Goal: Communication & Community: Answer question/provide support

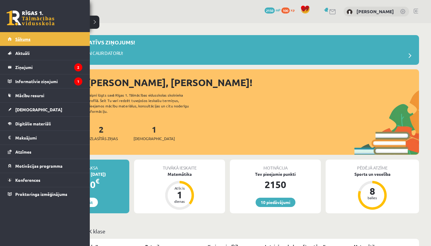
click at [10, 37] on link "Sākums" at bounding box center [45, 39] width 75 height 14
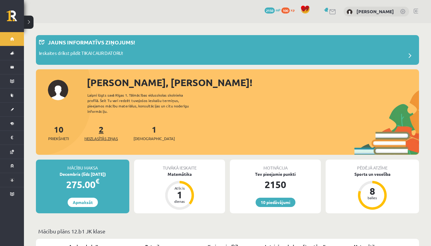
click at [102, 135] on span "Neizlasītās ziņas" at bounding box center [101, 138] width 34 height 6
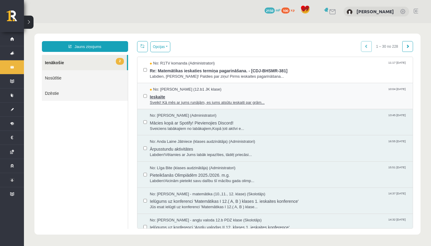
click at [161, 93] on span "Ieskaite" at bounding box center [278, 95] width 257 height 7
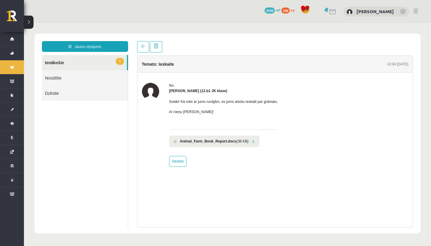
click at [84, 60] on link "1 Ienākošie" at bounding box center [84, 62] width 85 height 15
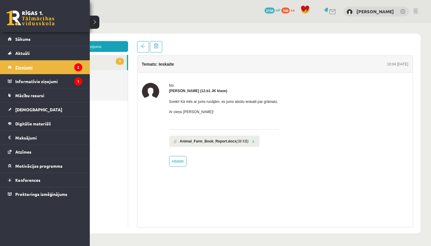
click at [16, 68] on legend "Ziņojumi 2" at bounding box center [48, 67] width 67 height 14
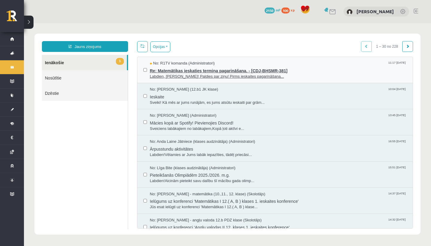
click at [187, 68] on span "Re: Matemātikas ieskaties termiņa pagarināšana. - [CDJ-BHSMR-381]" at bounding box center [278, 69] width 257 height 7
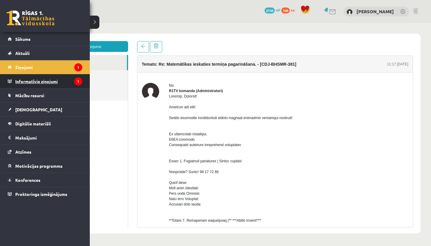
click at [19, 80] on legend "Informatīvie ziņojumi 1" at bounding box center [48, 81] width 67 height 14
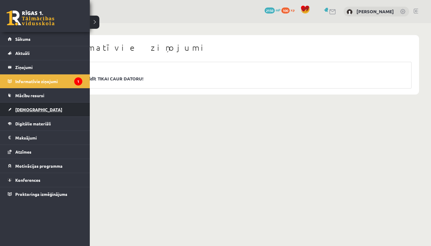
click at [17, 110] on span "[DEMOGRAPHIC_DATA]" at bounding box center [38, 109] width 47 height 5
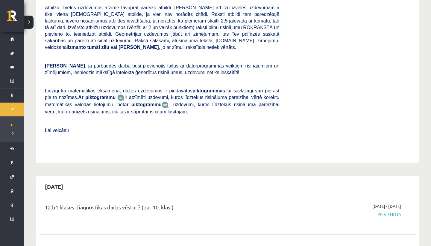
scroll to position [7, 0]
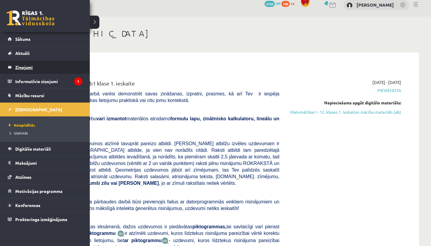
click at [27, 66] on legend "Ziņojumi 1" at bounding box center [48, 67] width 67 height 14
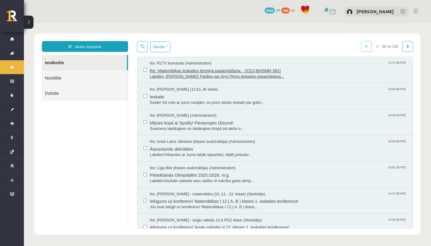
click at [181, 72] on span "Re: Matemātikas ieskaties termiņa pagarināšana. - [CDJ-BHSMR-381]" at bounding box center [278, 69] width 257 height 7
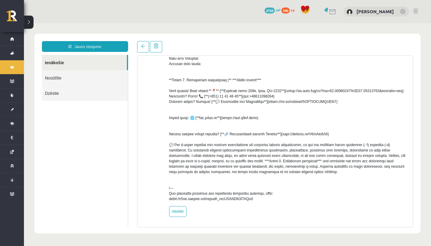
scroll to position [151, 0]
click at [172, 212] on link "Atbildēt" at bounding box center [177, 211] width 17 height 11
type input "**********"
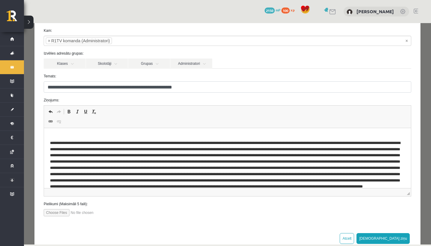
scroll to position [1, 0]
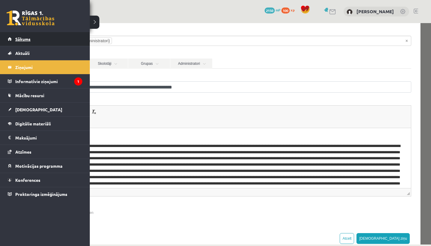
click at [16, 39] on span "Sākums" at bounding box center [22, 38] width 15 height 5
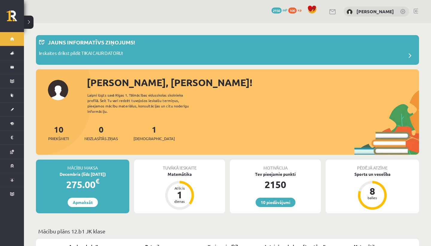
click at [141, 129] on div "1 Ieskaites" at bounding box center [154, 132] width 41 height 19
click at [142, 129] on div "1 Ieskaites" at bounding box center [154, 132] width 41 height 19
click at [143, 124] on link "1 Ieskaites" at bounding box center [154, 133] width 41 height 18
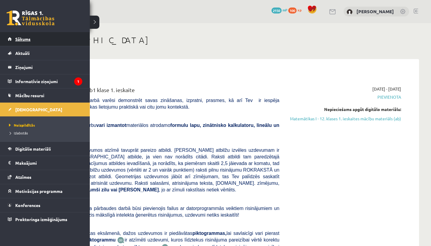
click at [19, 35] on link "Sākums" at bounding box center [45, 39] width 75 height 14
